Goal: Task Accomplishment & Management: Use online tool/utility

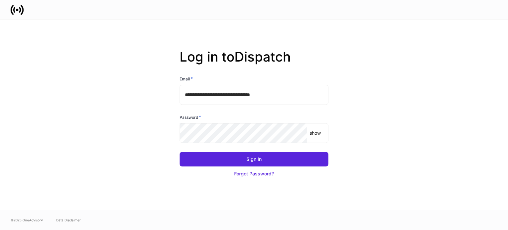
click at [258, 85] on input "**********" at bounding box center [254, 95] width 149 height 20
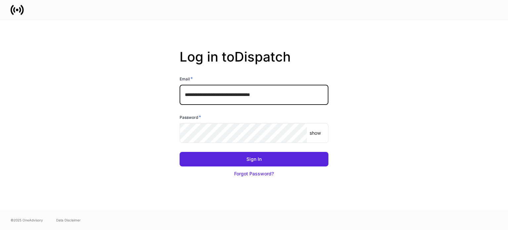
type input "**********"
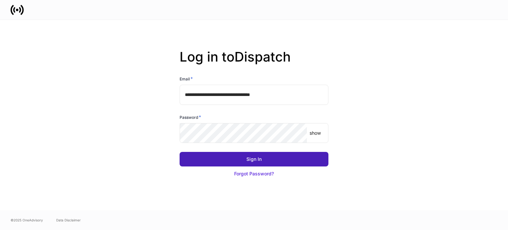
click at [257, 155] on button "Sign In" at bounding box center [254, 159] width 149 height 15
